Goal: Task Accomplishment & Management: Use online tool/utility

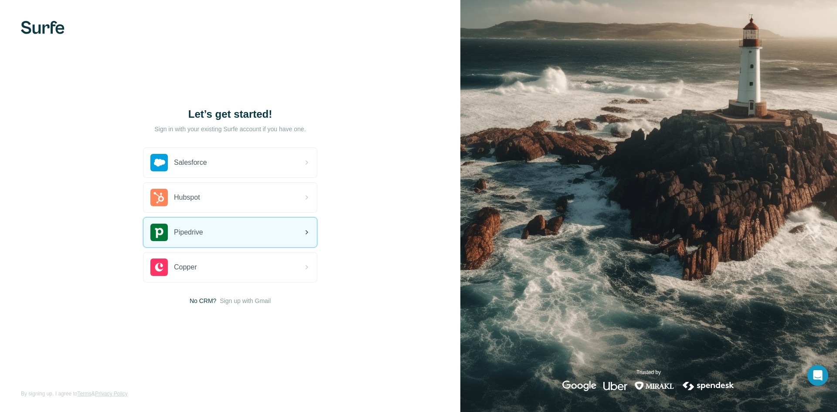
click at [216, 228] on div "Pipedrive" at bounding box center [230, 233] width 174 height 30
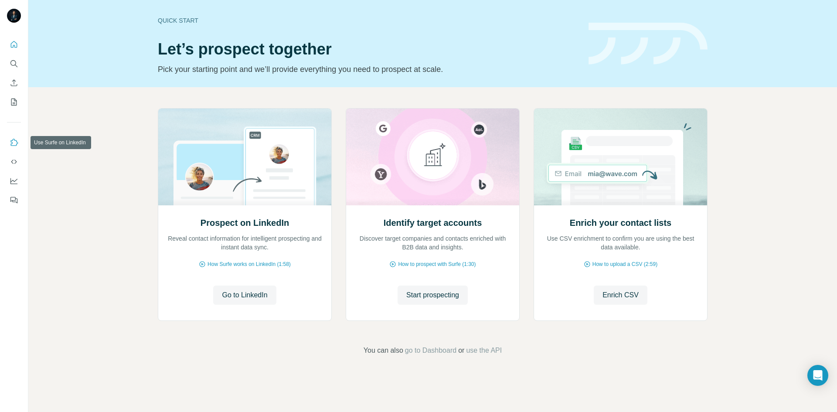
click at [14, 147] on icon "Use Surfe on LinkedIn" at bounding box center [14, 142] width 9 height 9
